Goal: Information Seeking & Learning: Learn about a topic

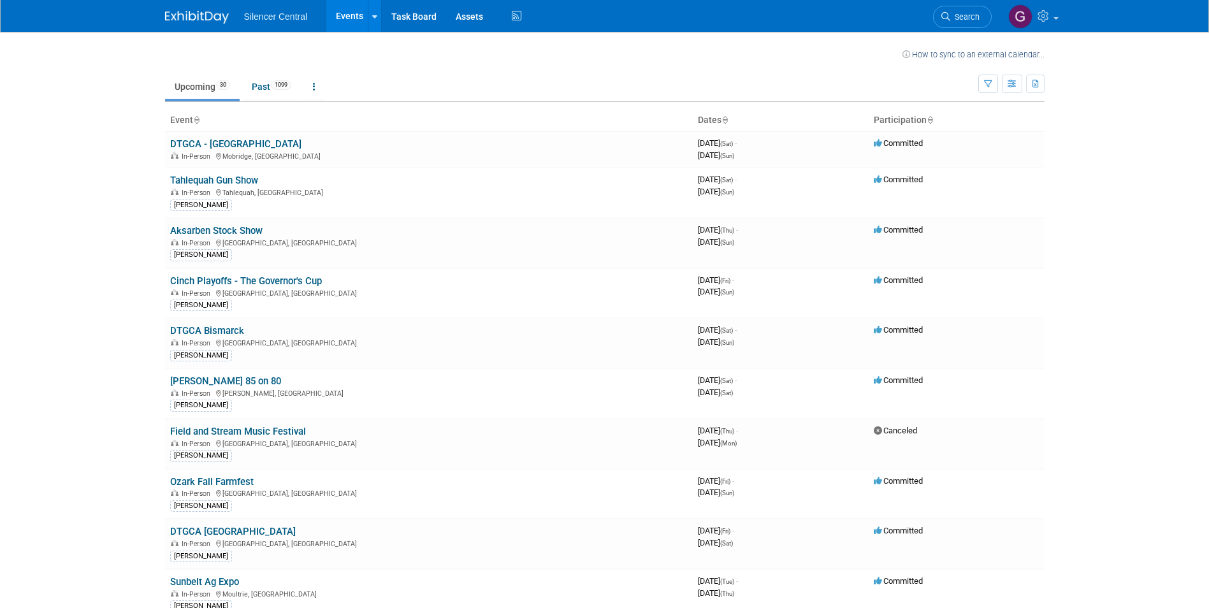
click at [61, 179] on body "Silencer Central Events Recently Viewed Events: Claude Hall’s Original OKC Gun …" at bounding box center [604, 304] width 1209 height 608
click at [276, 80] on span "1099" at bounding box center [281, 85] width 20 height 10
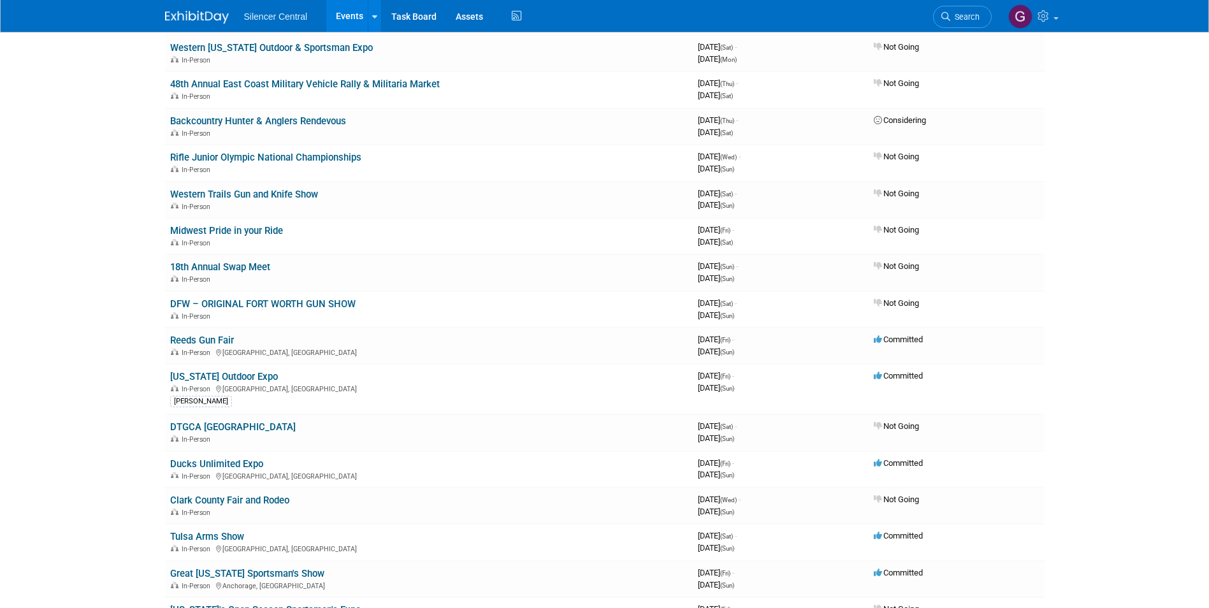
scroll to position [78, 0]
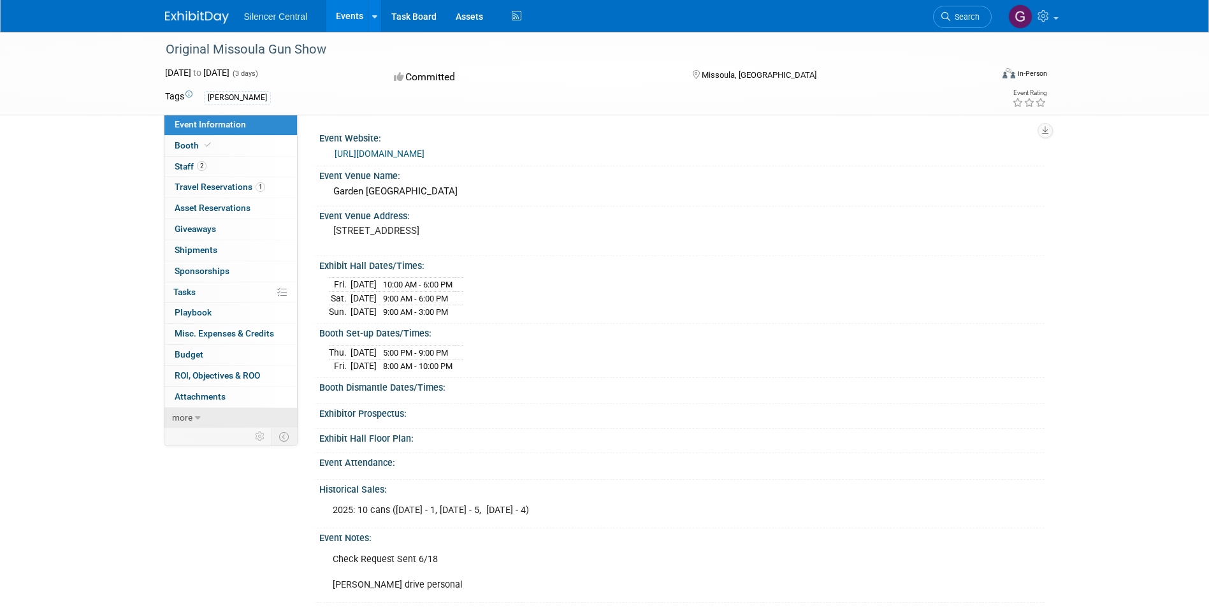
drag, startPoint x: 191, startPoint y: 414, endPoint x: 174, endPoint y: 419, distance: 17.2
click at [191, 414] on span "more" at bounding box center [182, 417] width 20 height 10
click at [191, 377] on span "ROI, Objectives & ROO 0" at bounding box center [217, 375] width 85 height 10
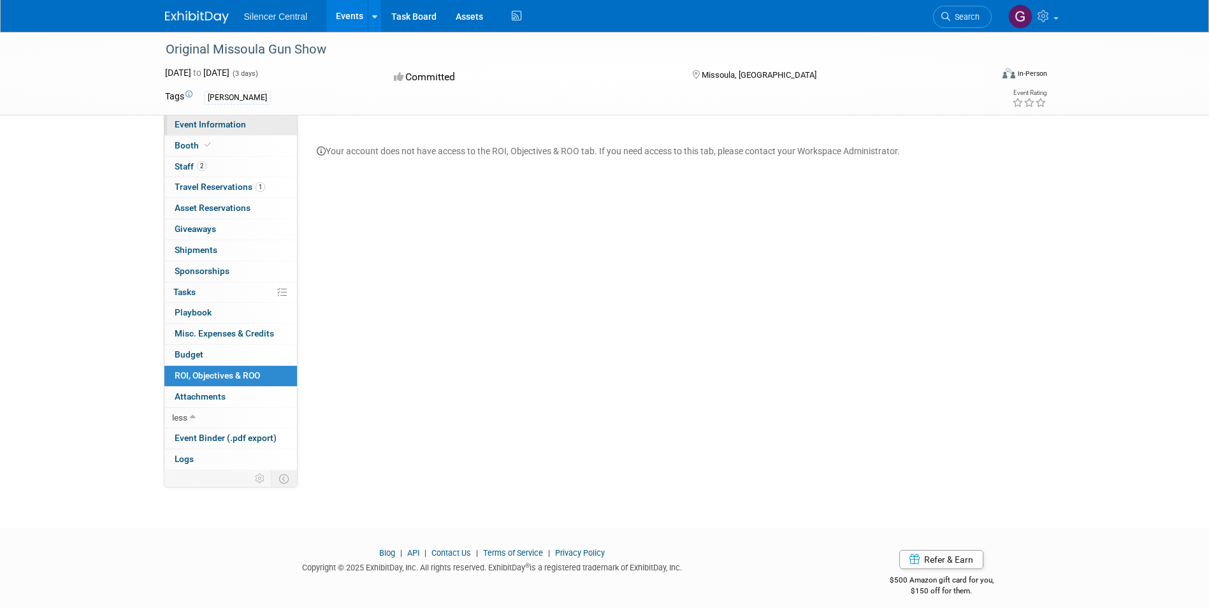
click at [220, 124] on span "Event Information" at bounding box center [210, 124] width 71 height 10
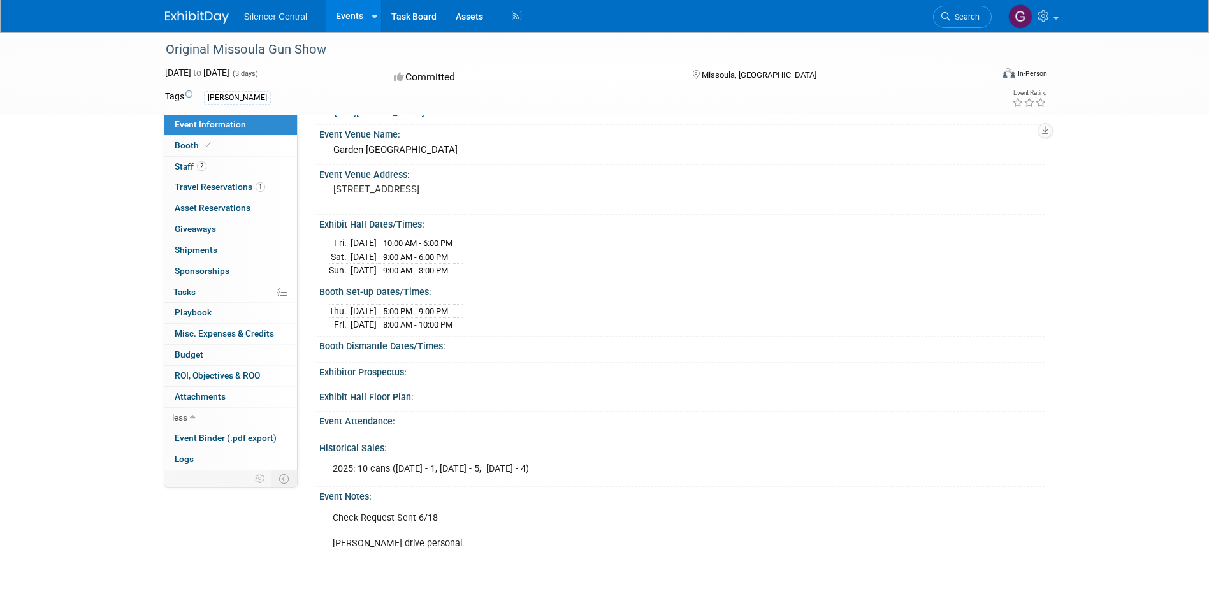
scroll to position [64, 0]
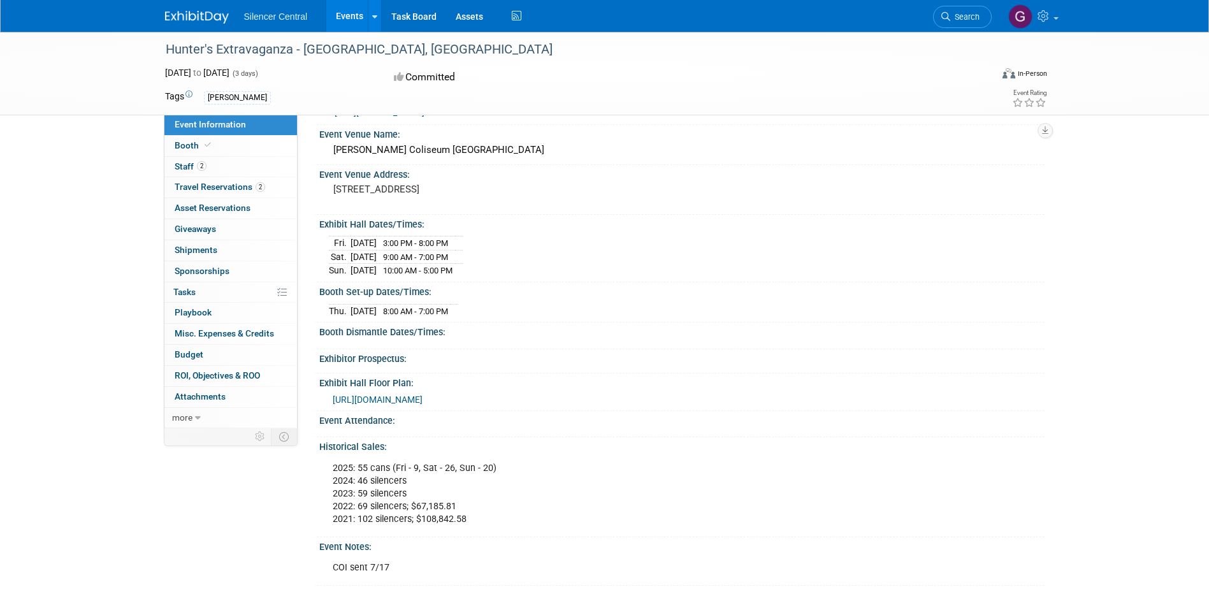
scroll to position [64, 0]
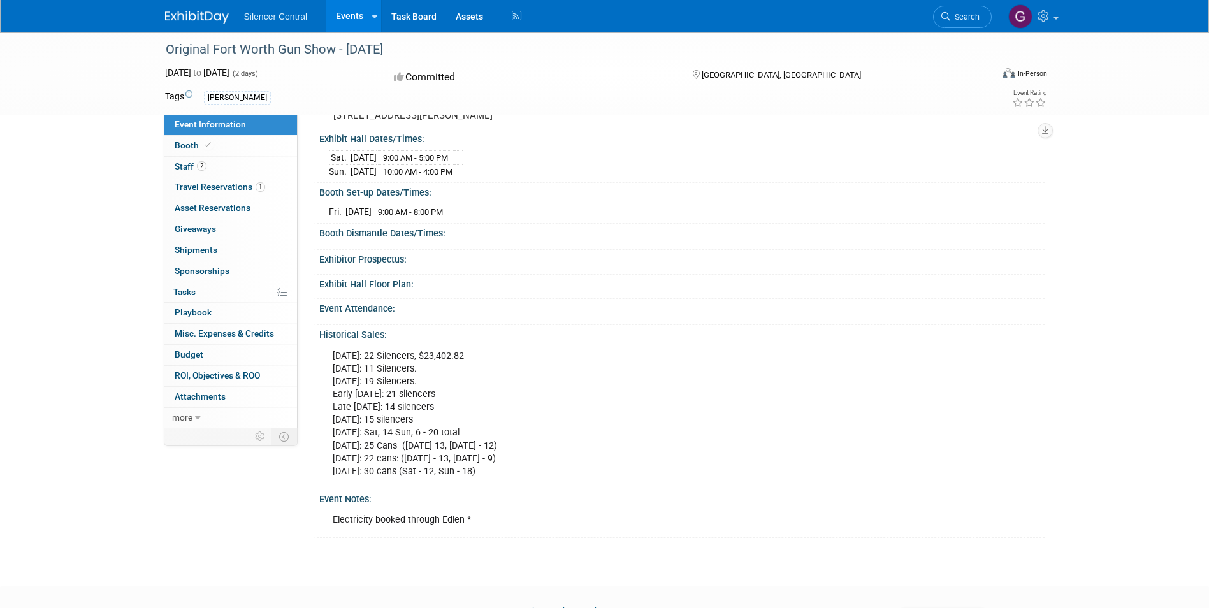
scroll to position [127, 0]
click at [978, 73] on div "Virtual In-Person Hybrid" at bounding box center [981, 75] width 131 height 19
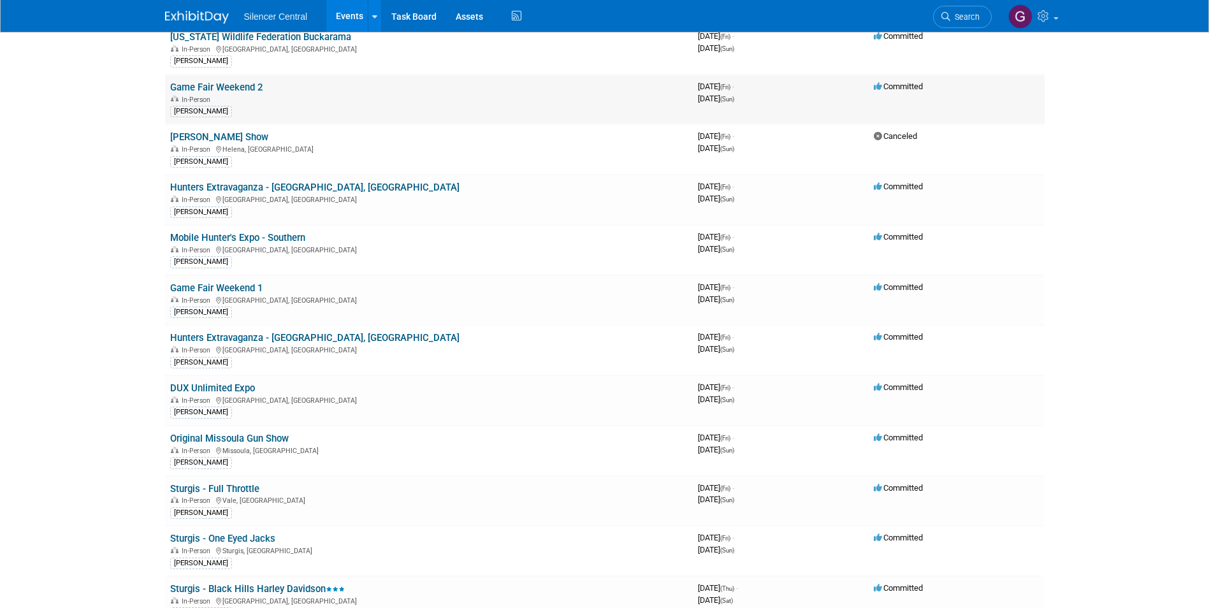
scroll to position [653, 0]
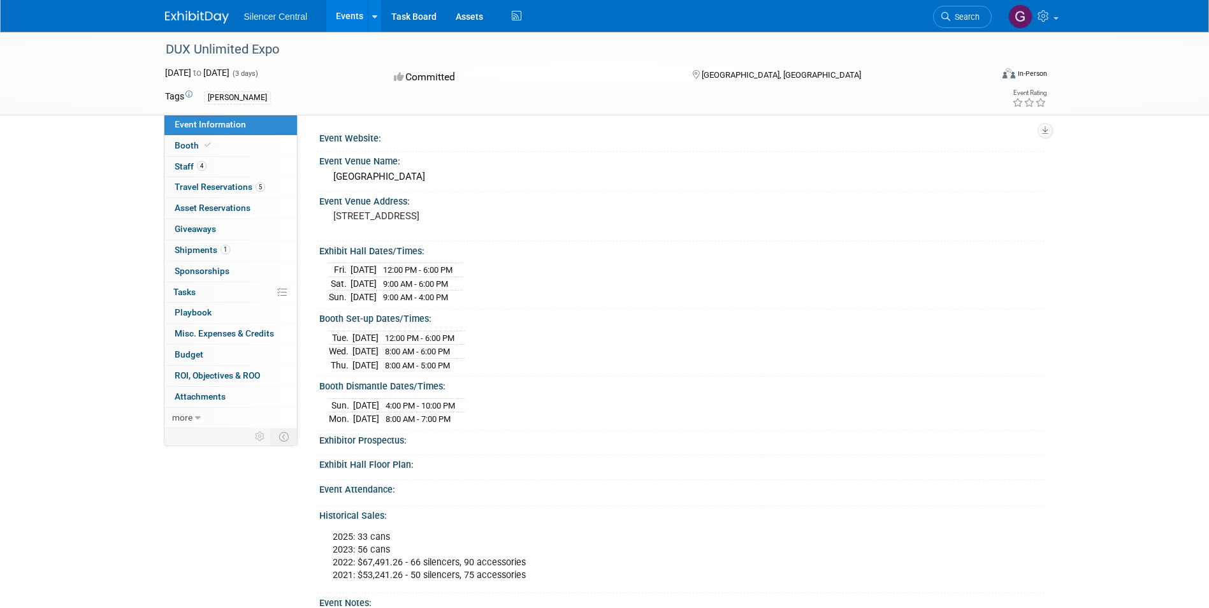
scroll to position [64, 0]
